Goal: Task Accomplishment & Management: Complete application form

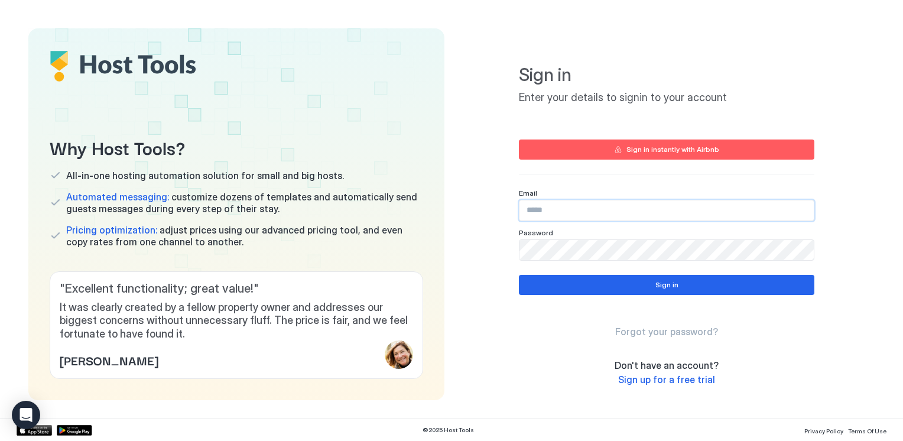
drag, startPoint x: 659, startPoint y: 200, endPoint x: 657, endPoint y: 212, distance: 11.4
click at [657, 212] on input "Input Field" at bounding box center [667, 210] width 294 height 20
type input "**********"
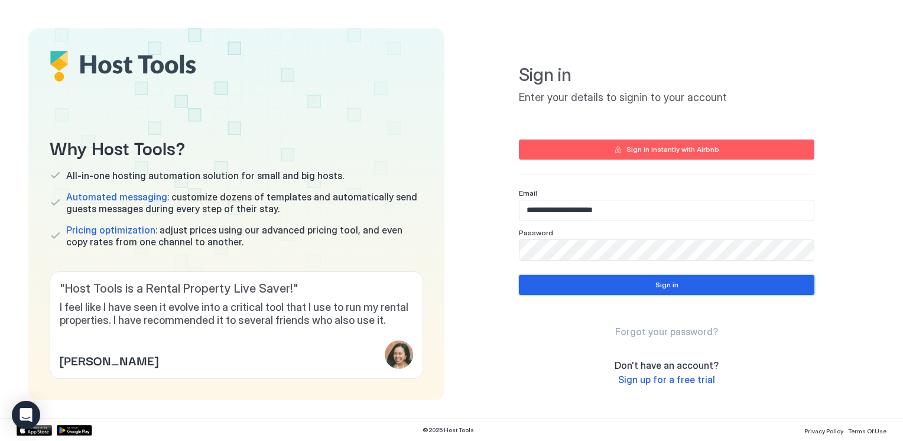
click at [683, 288] on button "Sign in" at bounding box center [667, 285] width 296 height 20
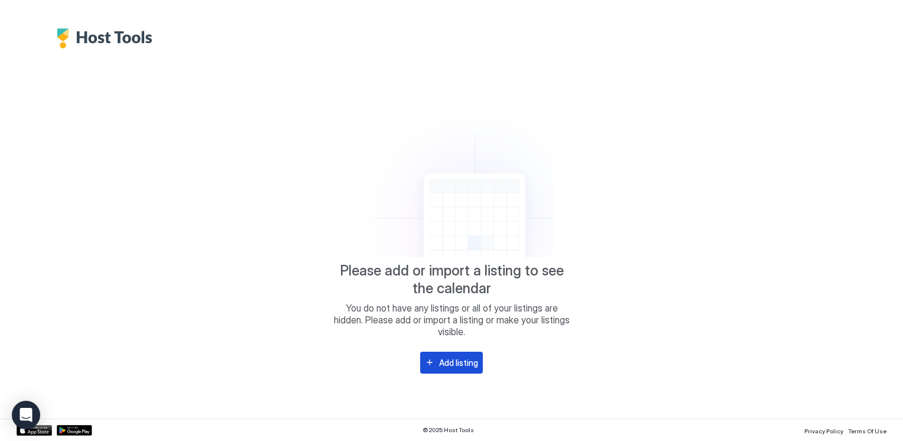
click at [440, 357] on div "Add listing" at bounding box center [458, 362] width 39 height 12
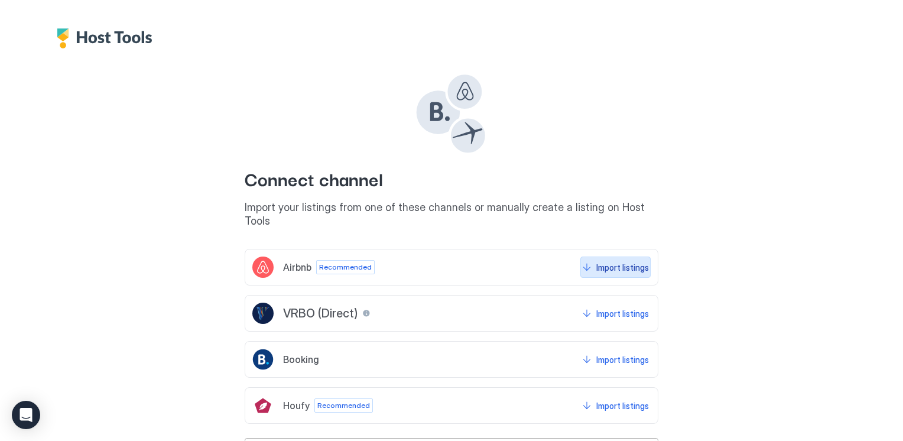
click at [588, 257] on button "Import listings" at bounding box center [616, 267] width 70 height 21
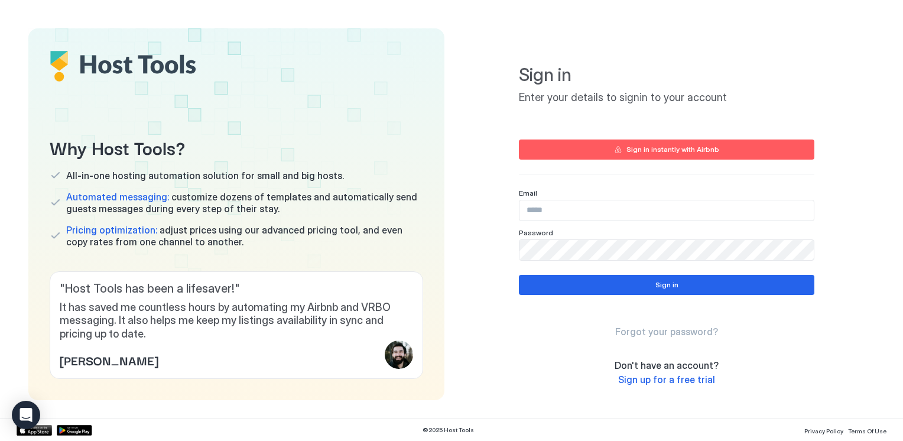
click at [672, 150] on div "Sign in instantly with Airbnb" at bounding box center [673, 149] width 93 height 11
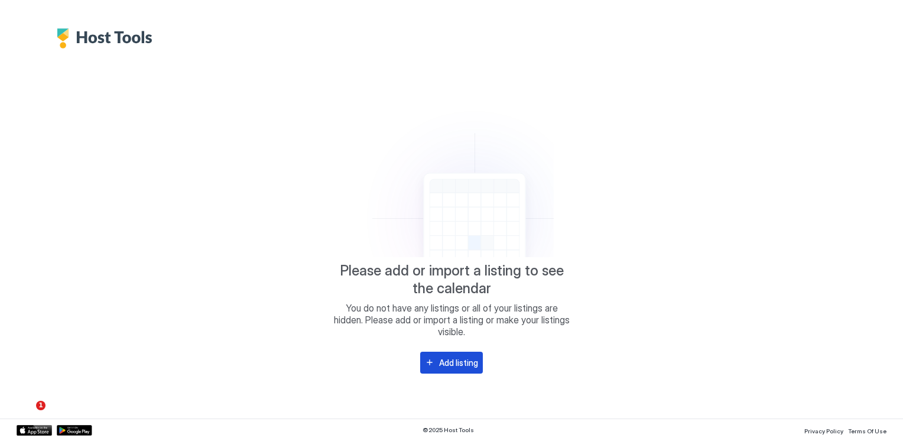
click at [463, 356] on div "Add listing" at bounding box center [458, 362] width 39 height 12
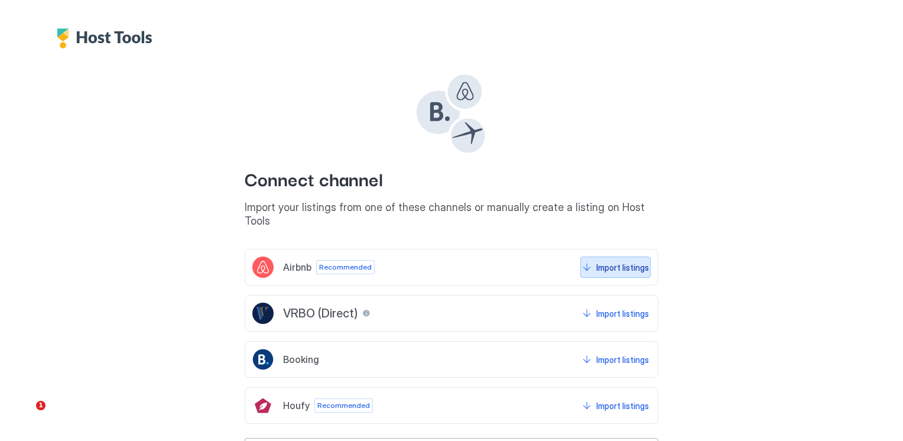
click at [582, 257] on button "Import listings" at bounding box center [616, 267] width 70 height 21
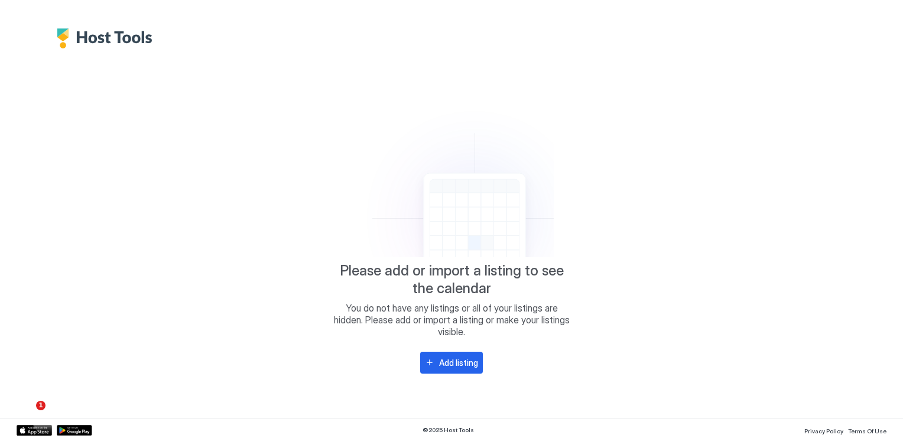
click at [119, 38] on img "Host Tools Logo" at bounding box center [108, 38] width 102 height 20
click at [453, 368] on div "Add listing" at bounding box center [458, 362] width 39 height 12
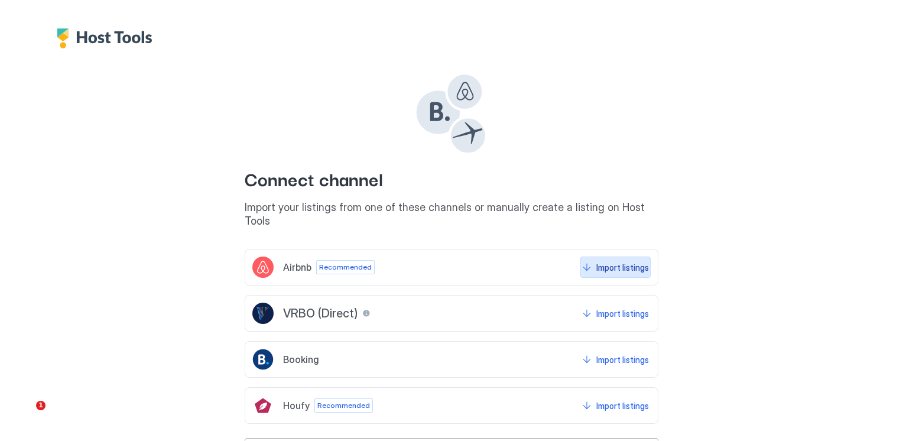
click at [586, 257] on button "Import listings" at bounding box center [616, 267] width 70 height 21
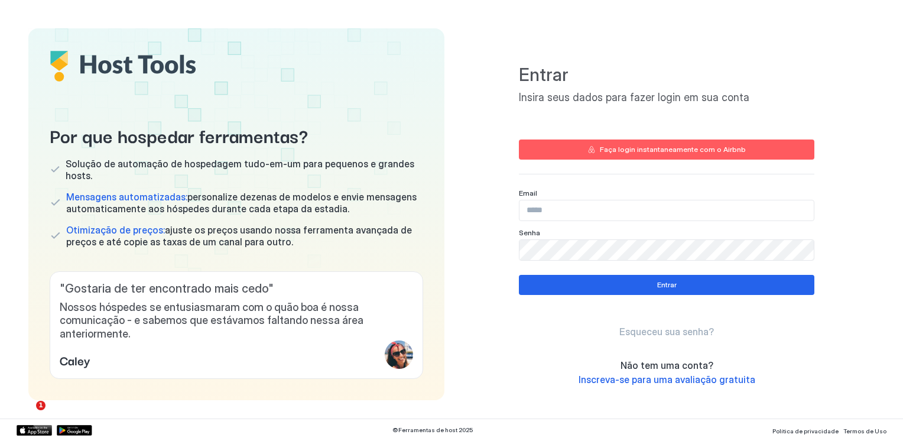
click at [670, 377] on span "Inscreva-se para uma avaliação gratuita" at bounding box center [667, 380] width 177 height 12
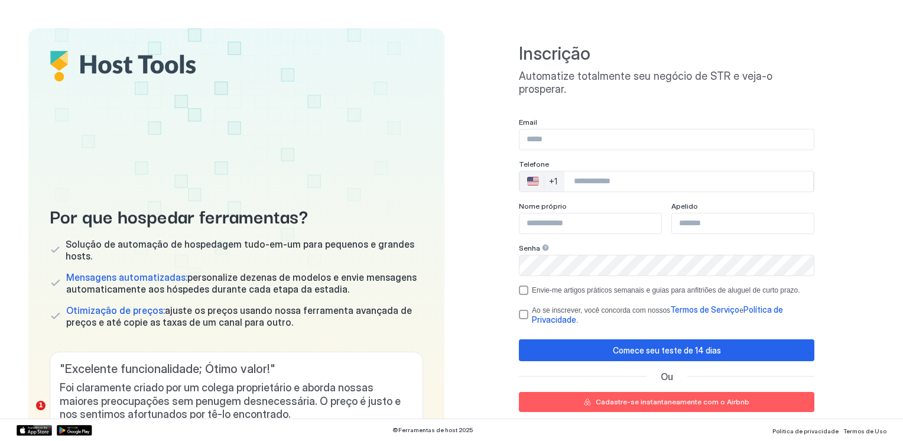
drag, startPoint x: 598, startPoint y: 115, endPoint x: 591, endPoint y: 125, distance: 12.8
click at [591, 125] on div "Email" at bounding box center [667, 134] width 296 height 33
click at [591, 129] on input "Campo de entrada" at bounding box center [667, 139] width 294 height 20
type input "**********"
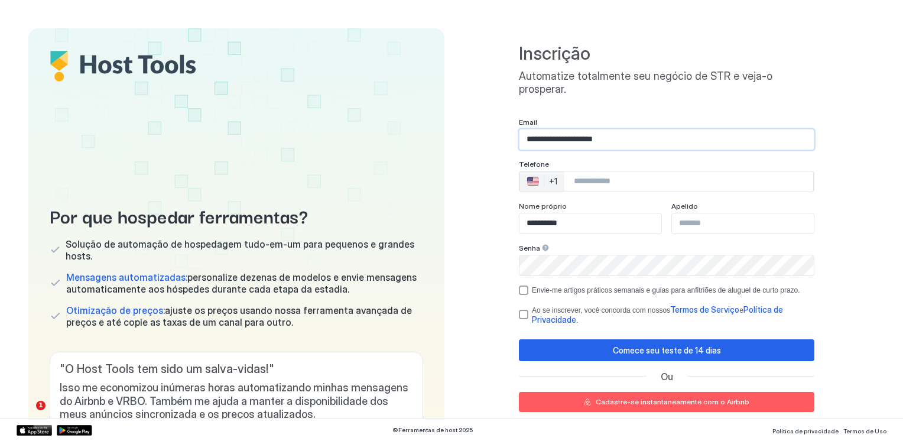
type input "**********"
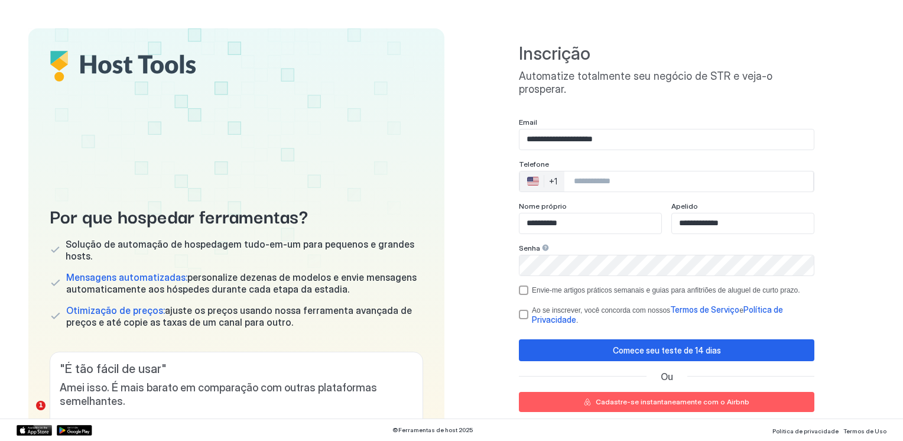
click at [520, 282] on div "**********" at bounding box center [667, 221] width 296 height 207
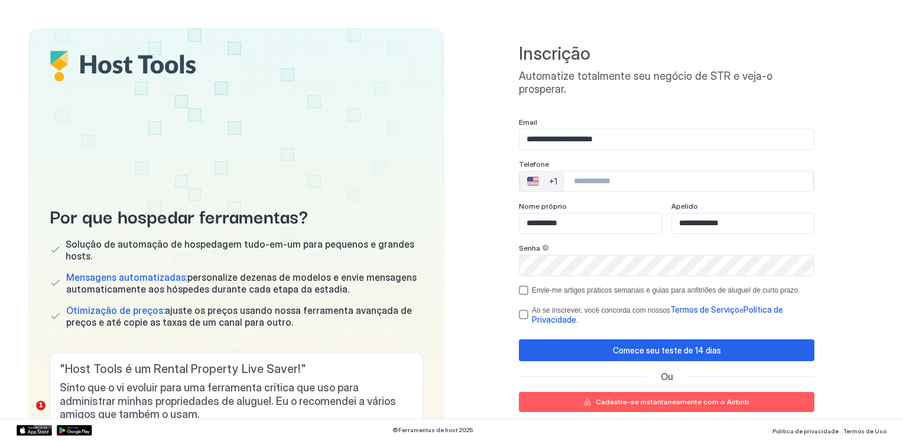
click at [519, 271] on div "**********" at bounding box center [667, 221] width 296 height 207
click at [519, 286] on div "optar por não participar" at bounding box center [523, 290] width 9 height 9
click at [519, 310] on div "termosPrivacidade" at bounding box center [523, 314] width 9 height 9
click at [672, 397] on div "Cadastre-se instantaneamente com o Airbnb" at bounding box center [673, 402] width 154 height 11
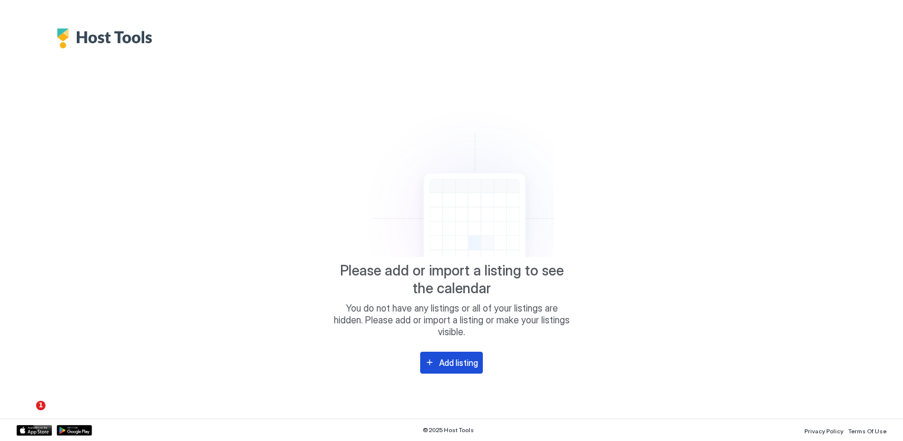
click at [459, 364] on div "Add listing" at bounding box center [458, 362] width 39 height 12
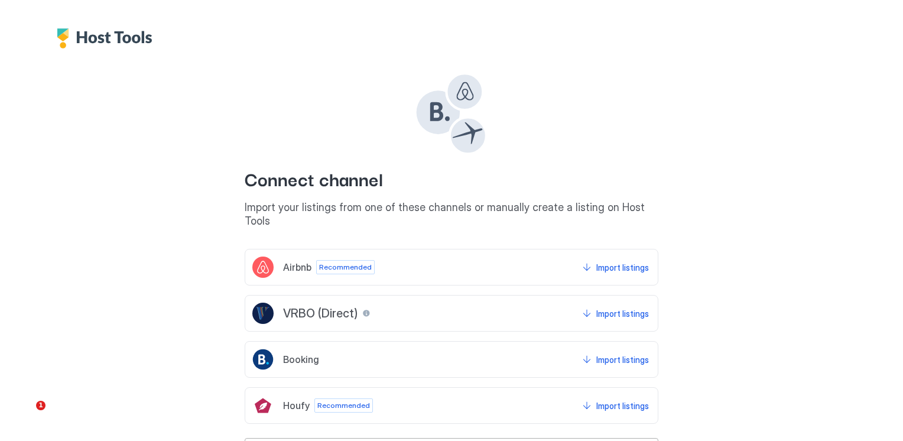
click at [596, 271] on div "Airbnb Recommended Import listings" at bounding box center [452, 267] width 414 height 37
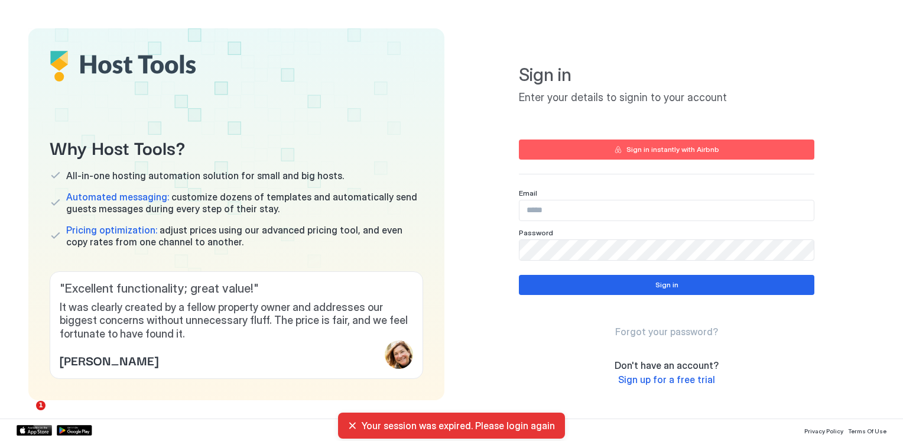
scroll to position [9, 0]
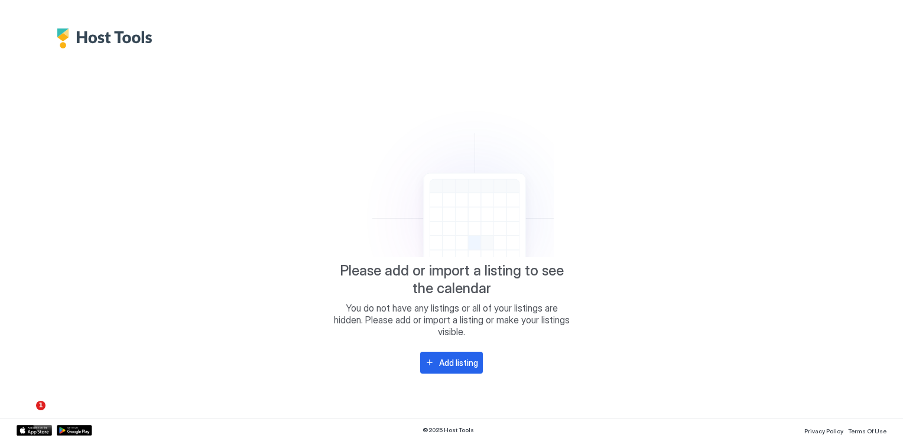
click at [103, 38] on img "Host Tools Logo" at bounding box center [108, 38] width 102 height 20
click at [449, 360] on div "Add listing" at bounding box center [458, 362] width 39 height 12
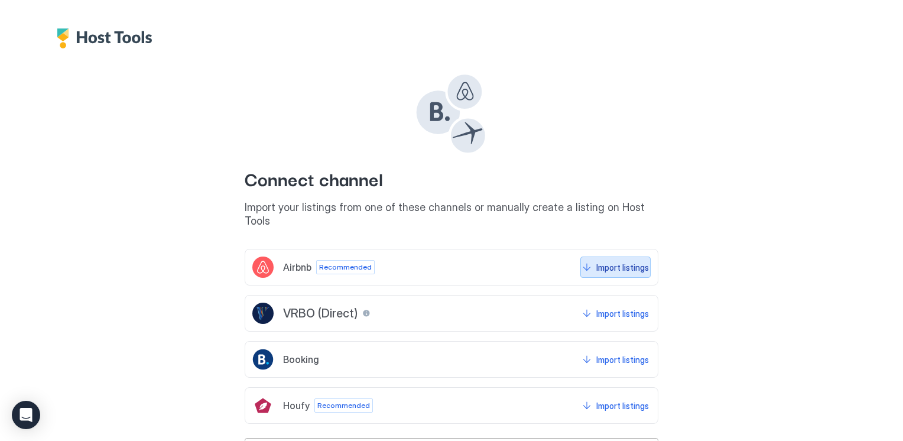
click at [590, 257] on button "Import listings" at bounding box center [616, 267] width 70 height 21
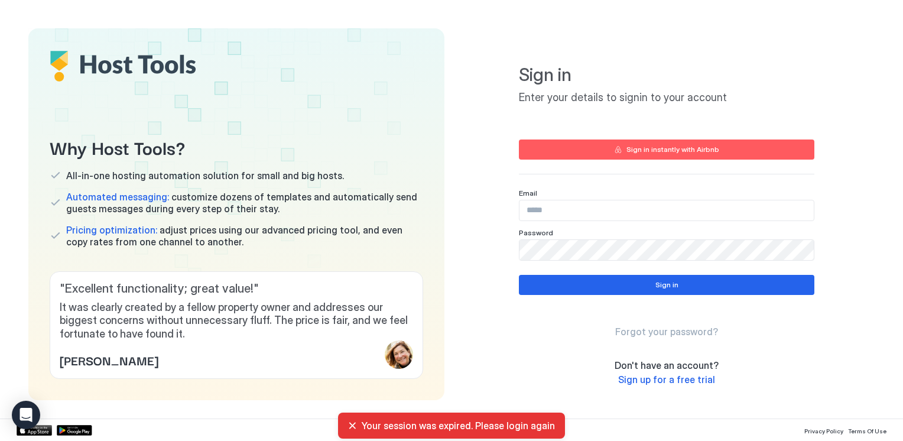
click at [654, 376] on span "Sign up for a free trial" at bounding box center [666, 380] width 97 height 12
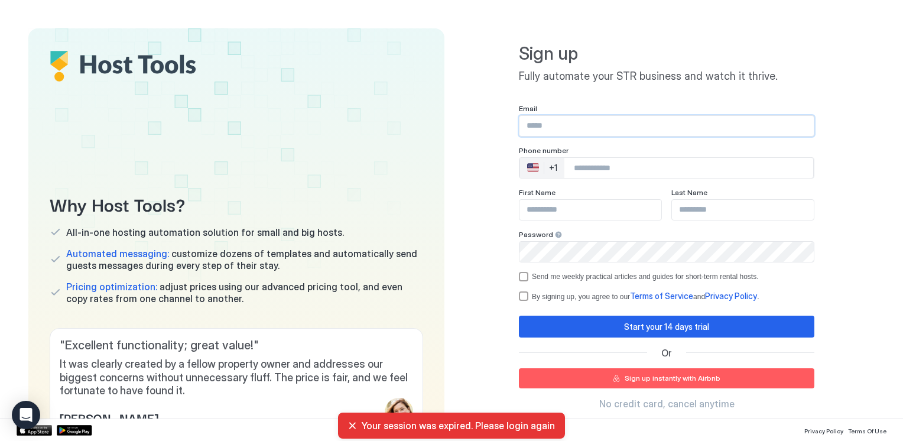
click at [594, 128] on input "Input Field" at bounding box center [667, 126] width 294 height 20
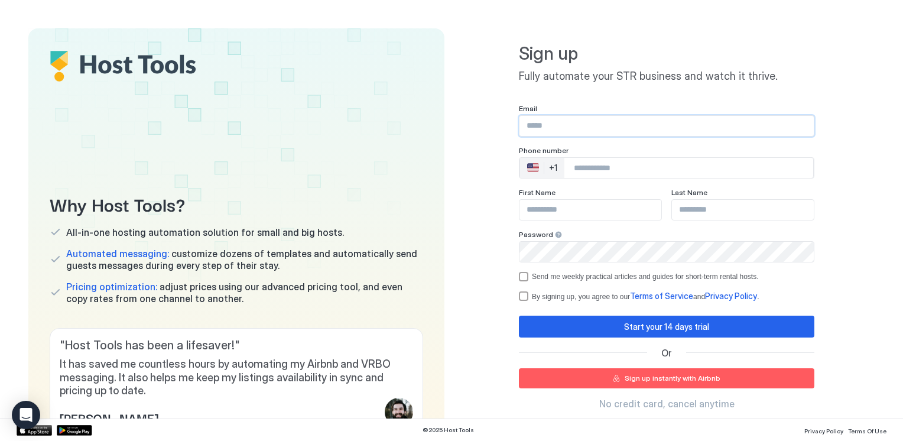
type input "**********"
click at [527, 168] on div "🇺🇸" at bounding box center [533, 168] width 12 height 14
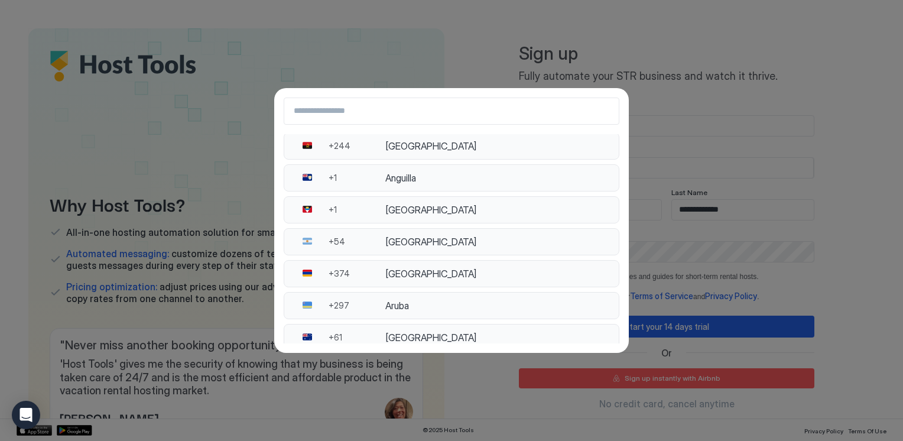
scroll to position [207, 0]
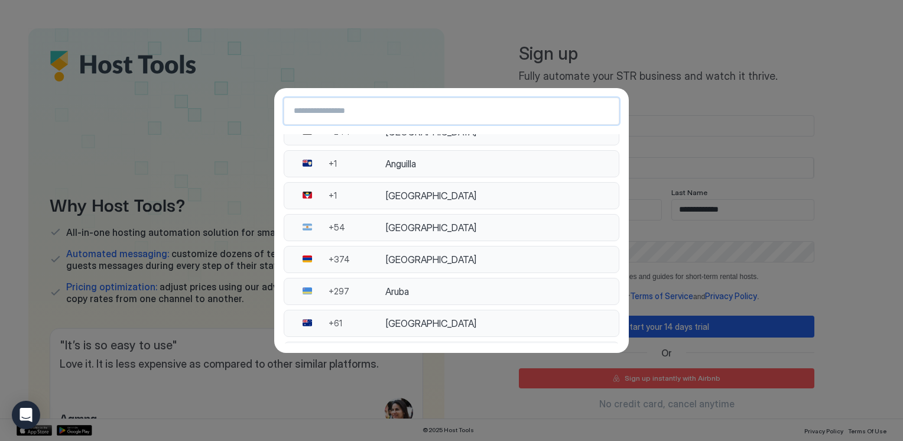
click at [390, 116] on input "Country Select Search Input" at bounding box center [451, 110] width 335 height 21
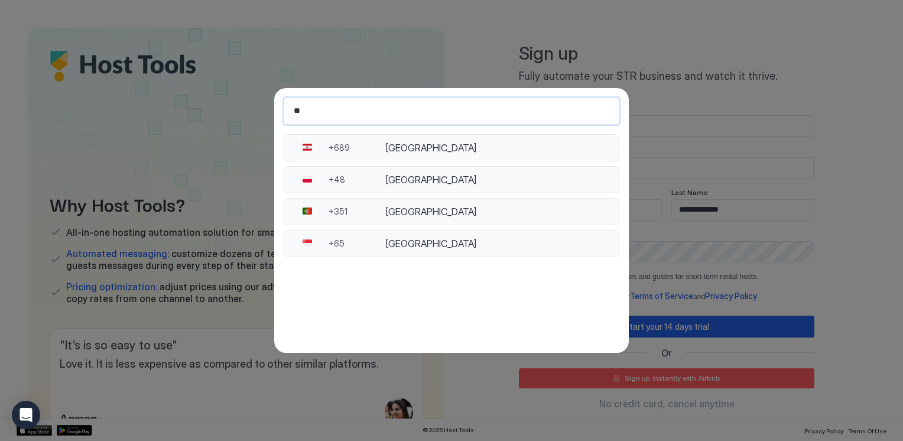
type input "**"
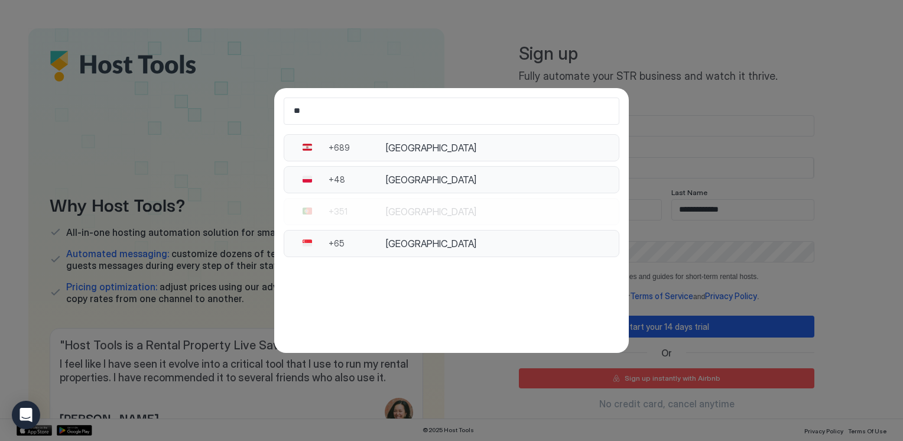
click at [316, 222] on button "🇵🇹 +351 Portugal" at bounding box center [452, 211] width 336 height 27
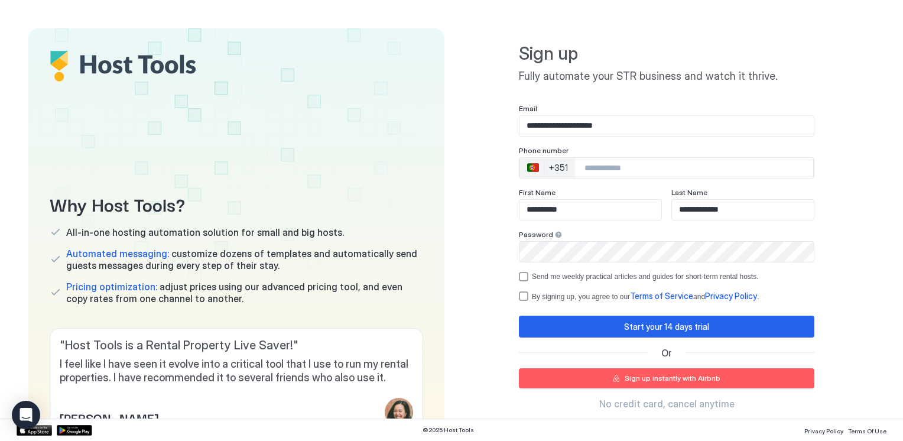
click at [624, 169] on input "Phone Number input" at bounding box center [694, 167] width 238 height 21
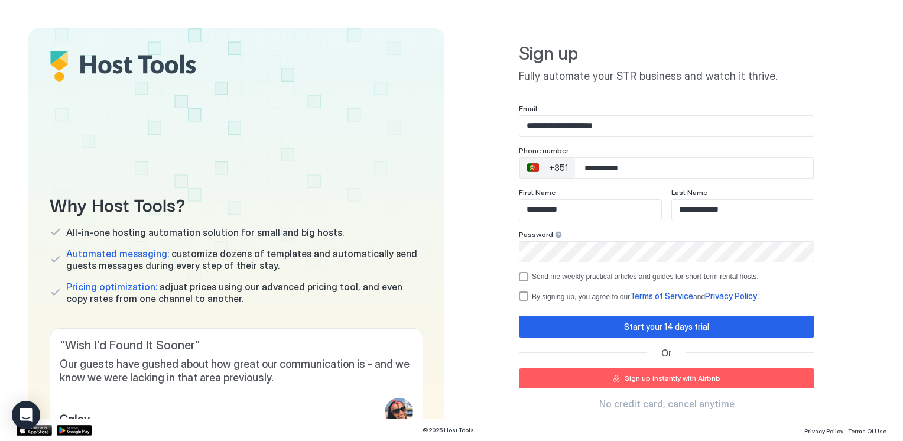
type input "**********"
click at [519, 274] on div "optOut" at bounding box center [523, 276] width 9 height 9
click at [519, 296] on div "termsPrivacy" at bounding box center [523, 295] width 9 height 9
click at [587, 321] on button "Start your 14 days trial" at bounding box center [667, 327] width 296 height 22
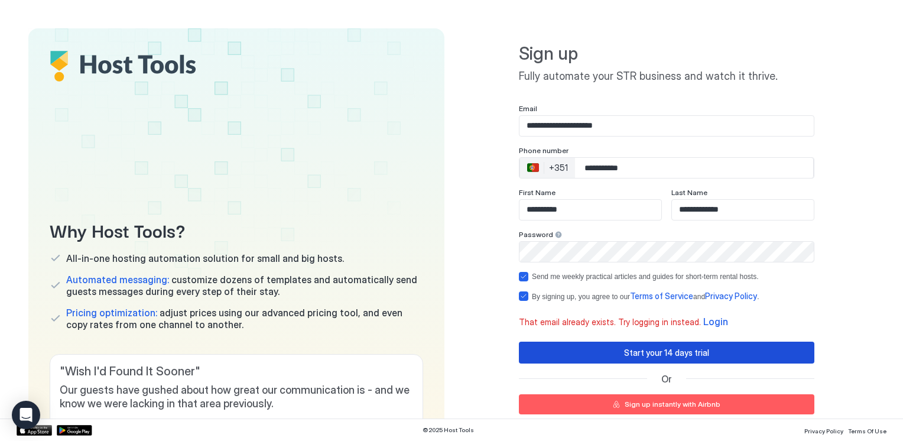
click at [675, 350] on div "Start your 14 days trial" at bounding box center [666, 352] width 85 height 12
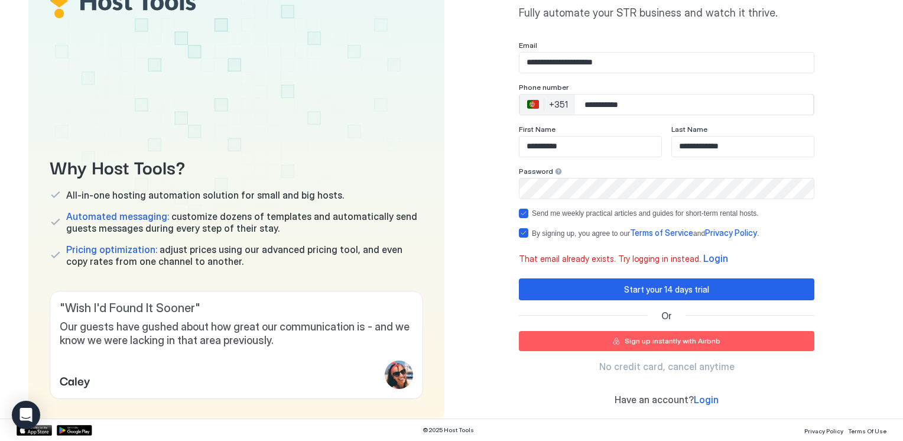
scroll to position [93, 0]
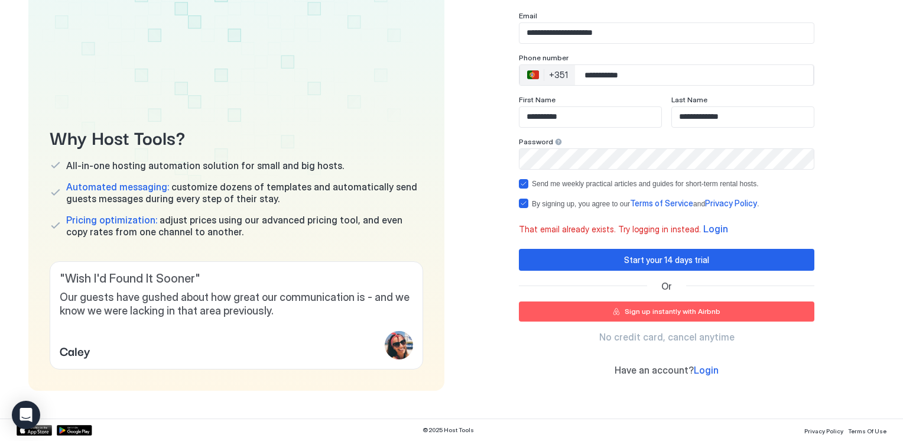
click at [702, 369] on span "Login" at bounding box center [706, 370] width 25 height 12
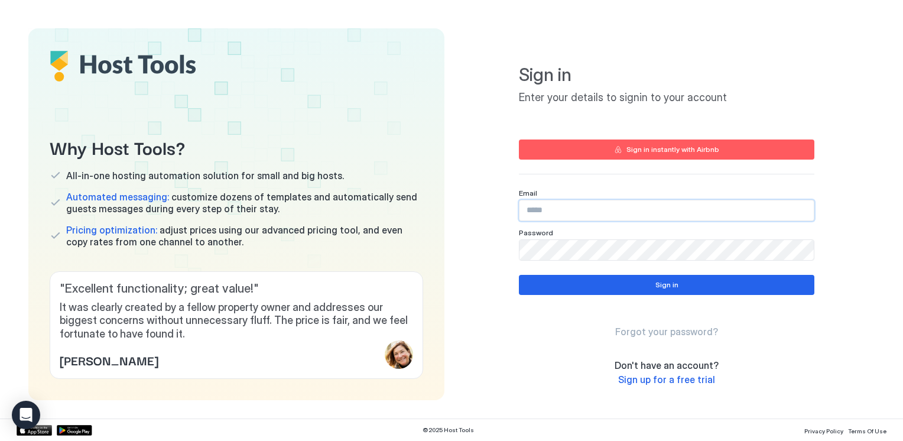
click at [620, 213] on input "Input Field" at bounding box center [667, 210] width 294 height 20
type input "**********"
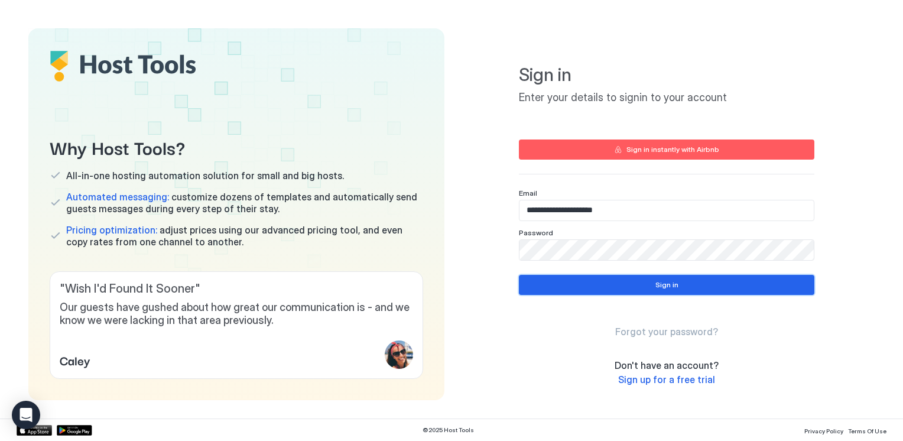
click at [663, 275] on button "Sign in" at bounding box center [667, 285] width 296 height 20
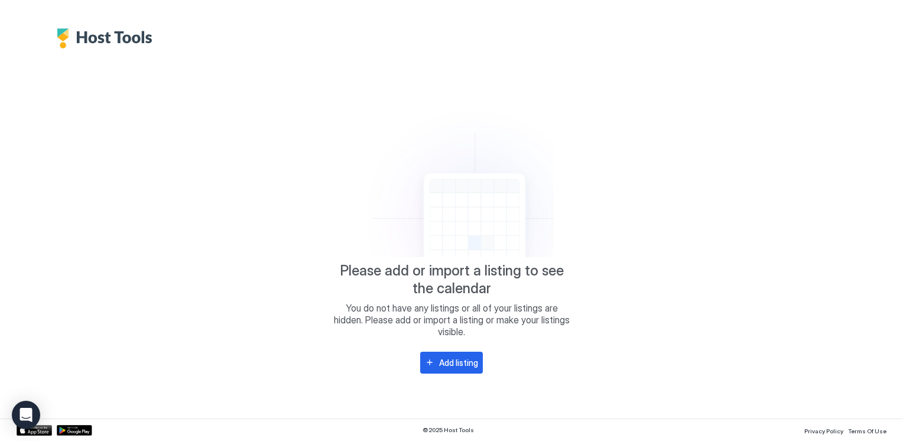
click at [448, 335] on span "You do not have any listings or all of your listings are hidden. Please add or …" at bounding box center [451, 319] width 236 height 35
drag, startPoint x: 448, startPoint y: 335, endPoint x: 550, endPoint y: 214, distance: 158.6
click at [550, 214] on icon at bounding box center [451, 175] width 205 height 164
click at [435, 360] on button "Add listing" at bounding box center [451, 363] width 63 height 22
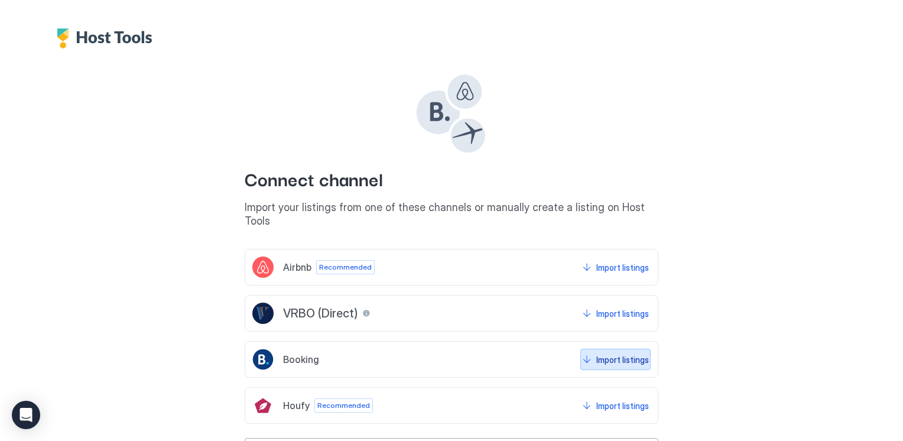
click at [612, 354] on div "Import listings" at bounding box center [622, 360] width 53 height 12
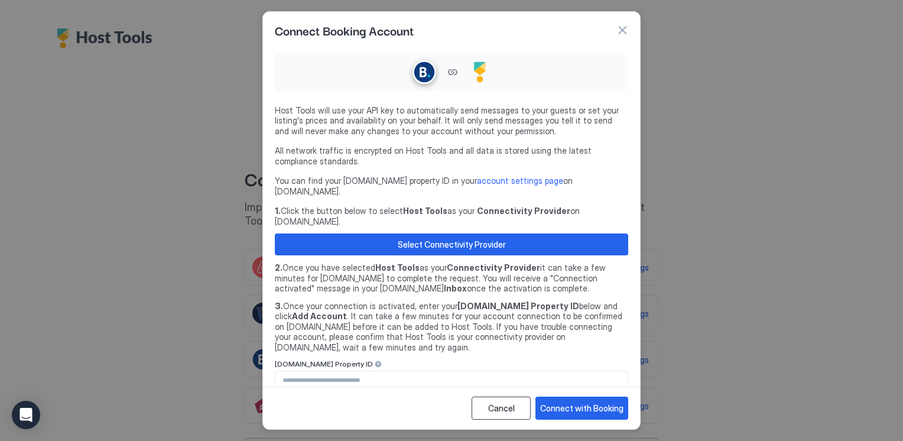
click at [496, 397] on button "Cancel" at bounding box center [501, 408] width 59 height 23
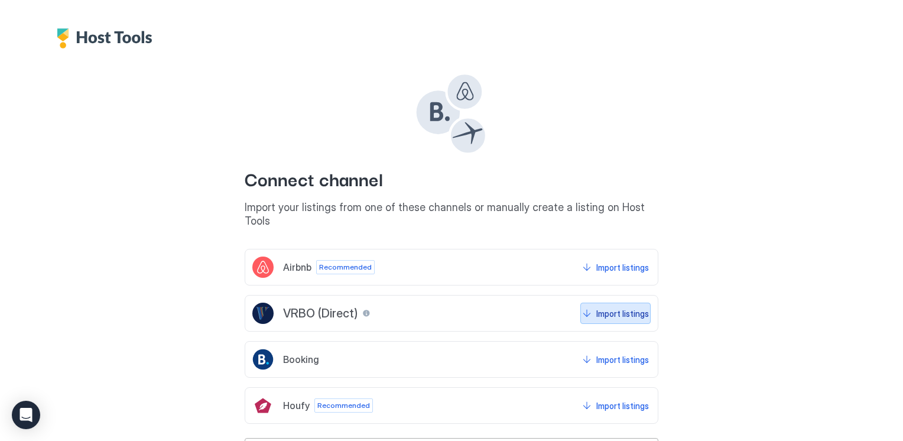
click at [631, 303] on button "Import listings" at bounding box center [616, 313] width 70 height 21
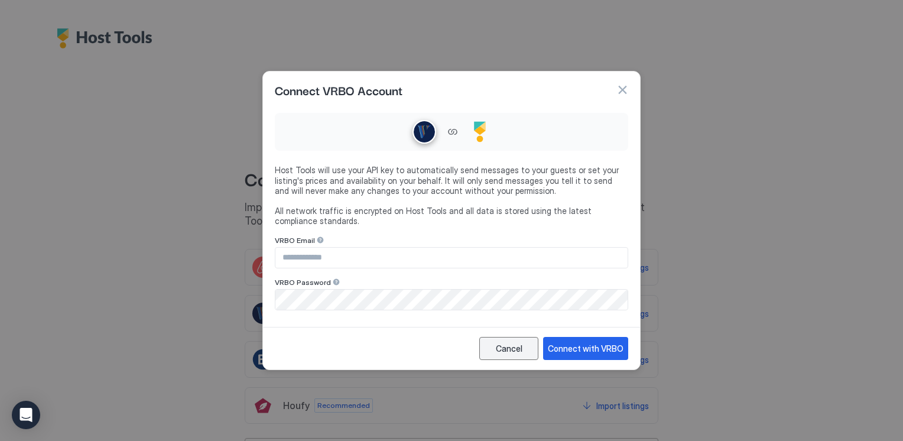
click at [504, 349] on div "Cancel" at bounding box center [509, 348] width 27 height 12
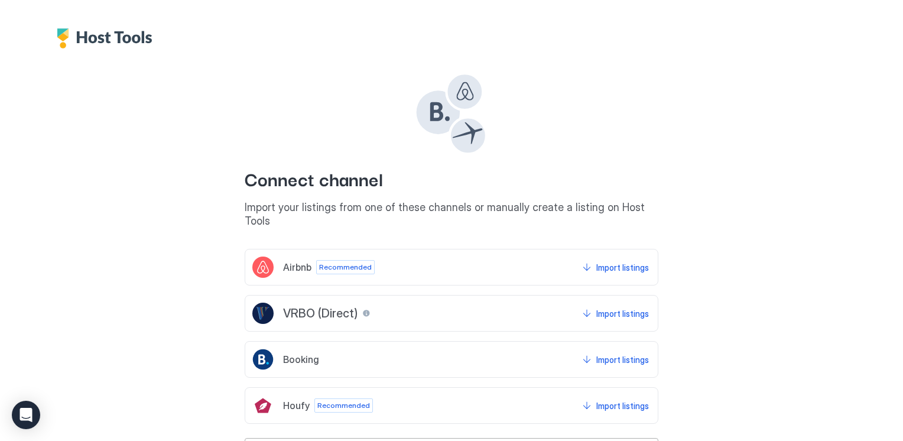
click at [325, 262] on span "Recommended" at bounding box center [345, 267] width 53 height 11
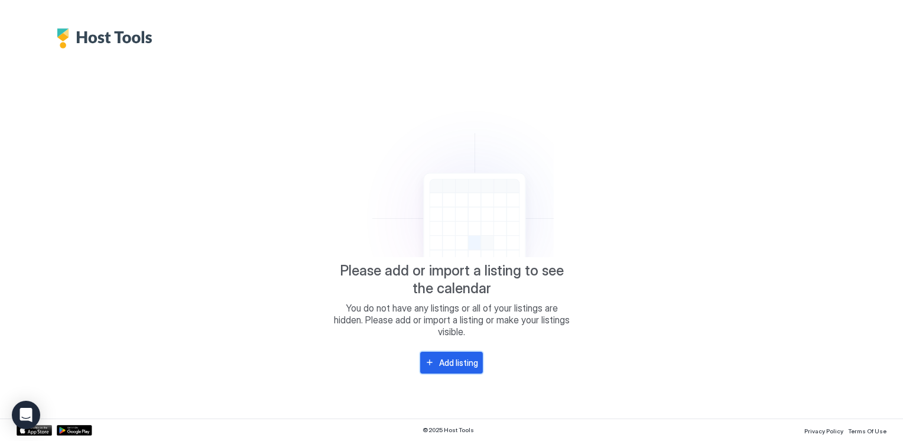
click at [454, 357] on div "Add listing" at bounding box center [458, 362] width 39 height 12
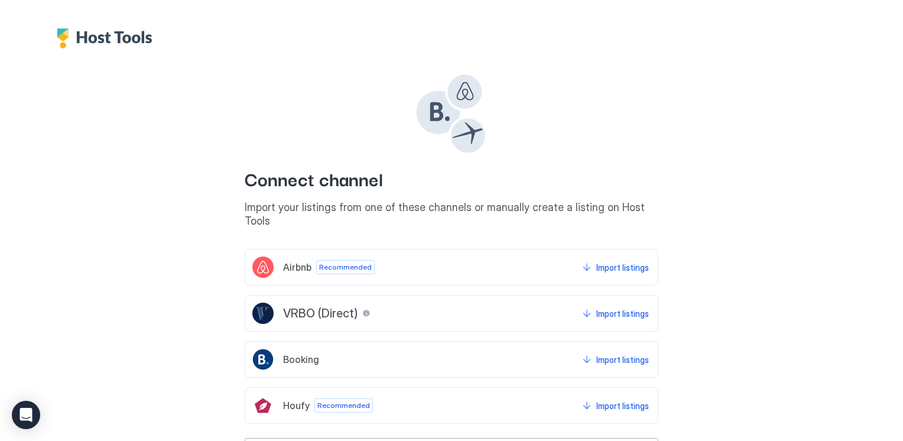
scroll to position [38, 0]
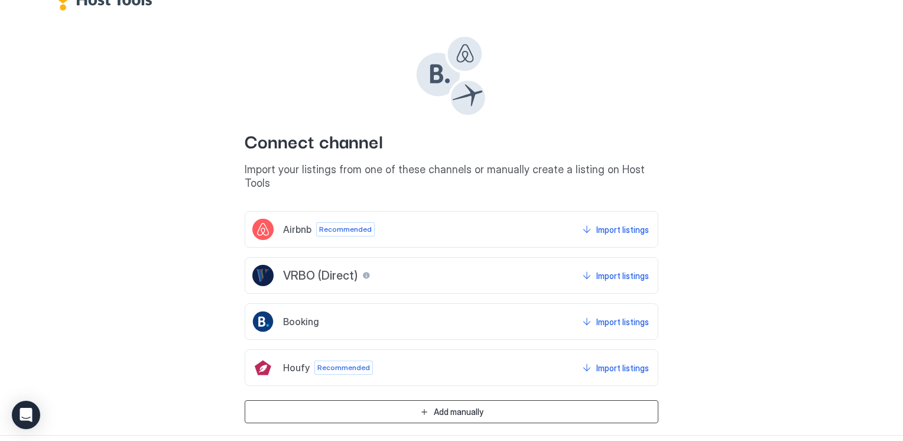
click at [434, 406] on div "Add manually" at bounding box center [459, 412] width 50 height 12
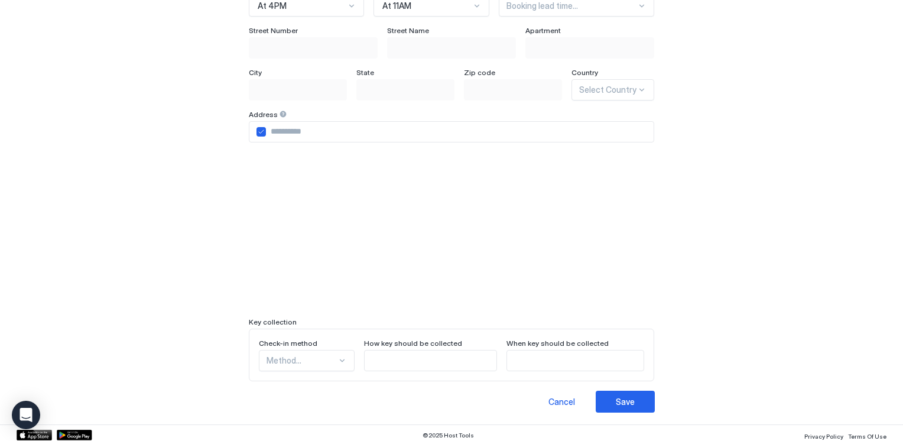
scroll to position [293, 0]
click at [635, 395] on div "Save" at bounding box center [625, 399] width 19 height 12
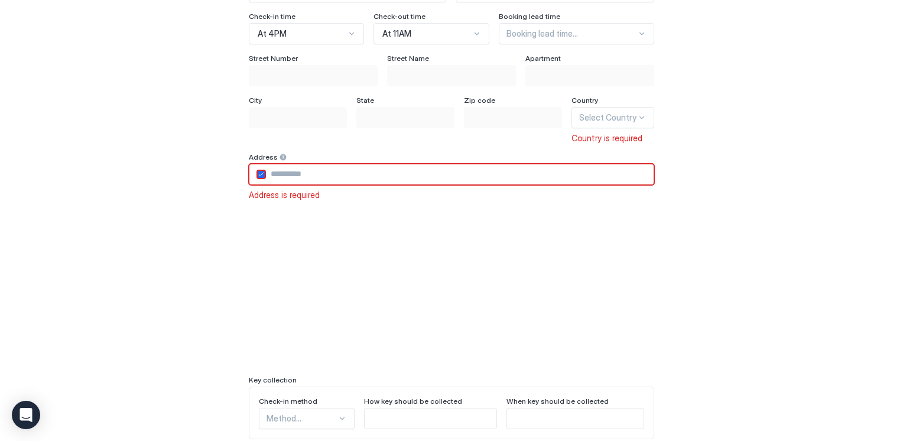
scroll to position [0, 0]
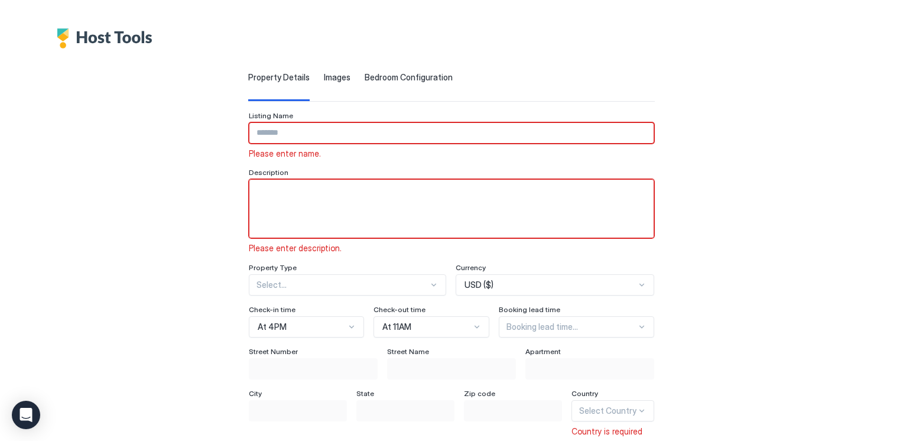
click at [382, 83] on div "Bedroom Configuration" at bounding box center [409, 86] width 88 height 29
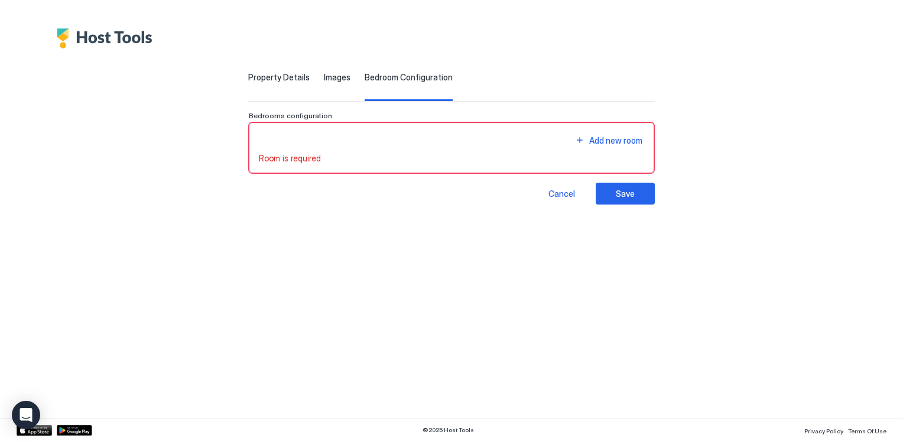
click at [324, 80] on span "Images" at bounding box center [337, 77] width 27 height 11
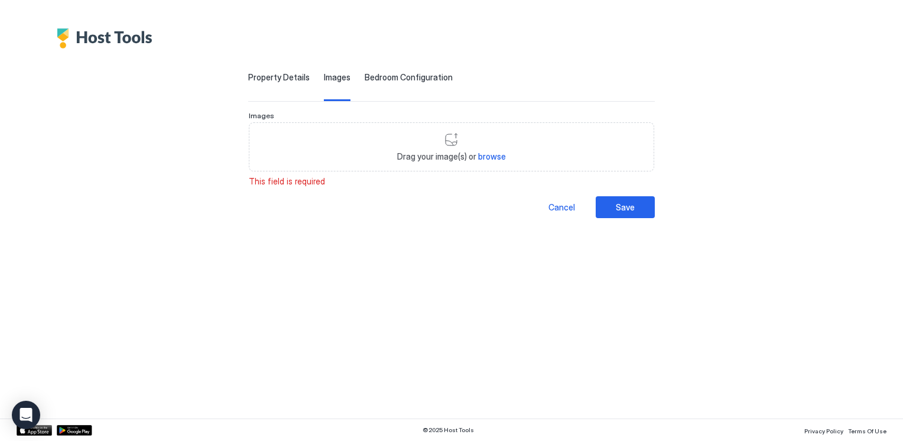
drag, startPoint x: 246, startPoint y: 67, endPoint x: 235, endPoint y: 77, distance: 15.0
click at [235, 77] on div "Property Details Images Bedroom Configuration Listing Name Please enter name. D…" at bounding box center [452, 133] width 818 height 170
click at [248, 77] on span "Property Details" at bounding box center [278, 77] width 61 height 11
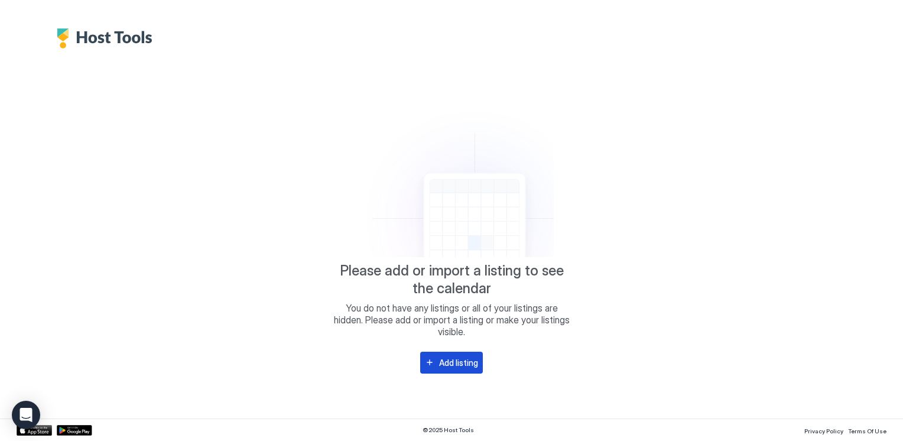
click at [466, 359] on div "Add listing" at bounding box center [458, 362] width 39 height 12
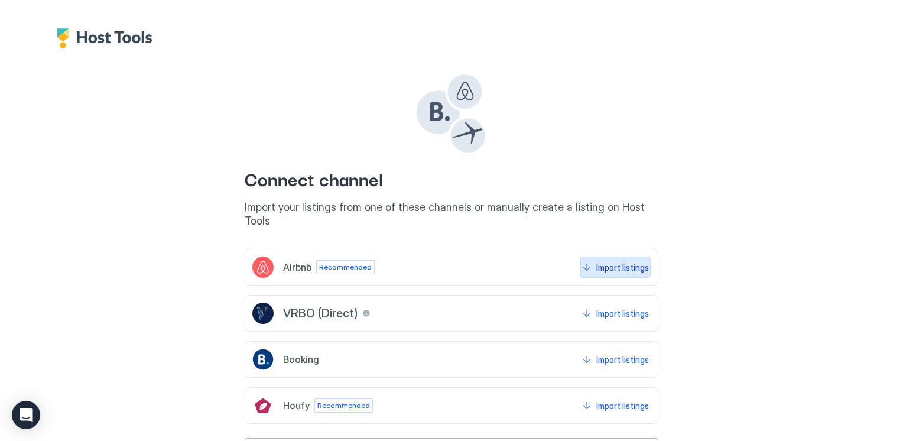
click at [582, 257] on button "Import listings" at bounding box center [616, 267] width 70 height 21
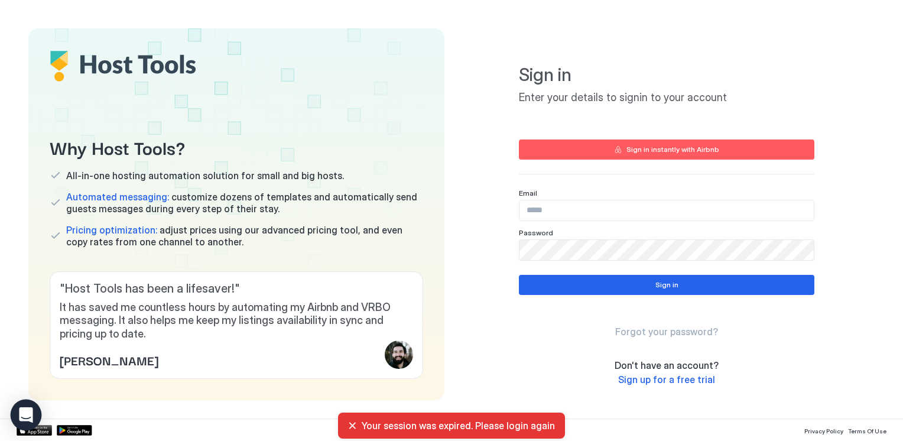
click at [22, 408] on div "Open Intercom Messenger" at bounding box center [26, 415] width 31 height 31
